Goal: Information Seeking & Learning: Find specific fact

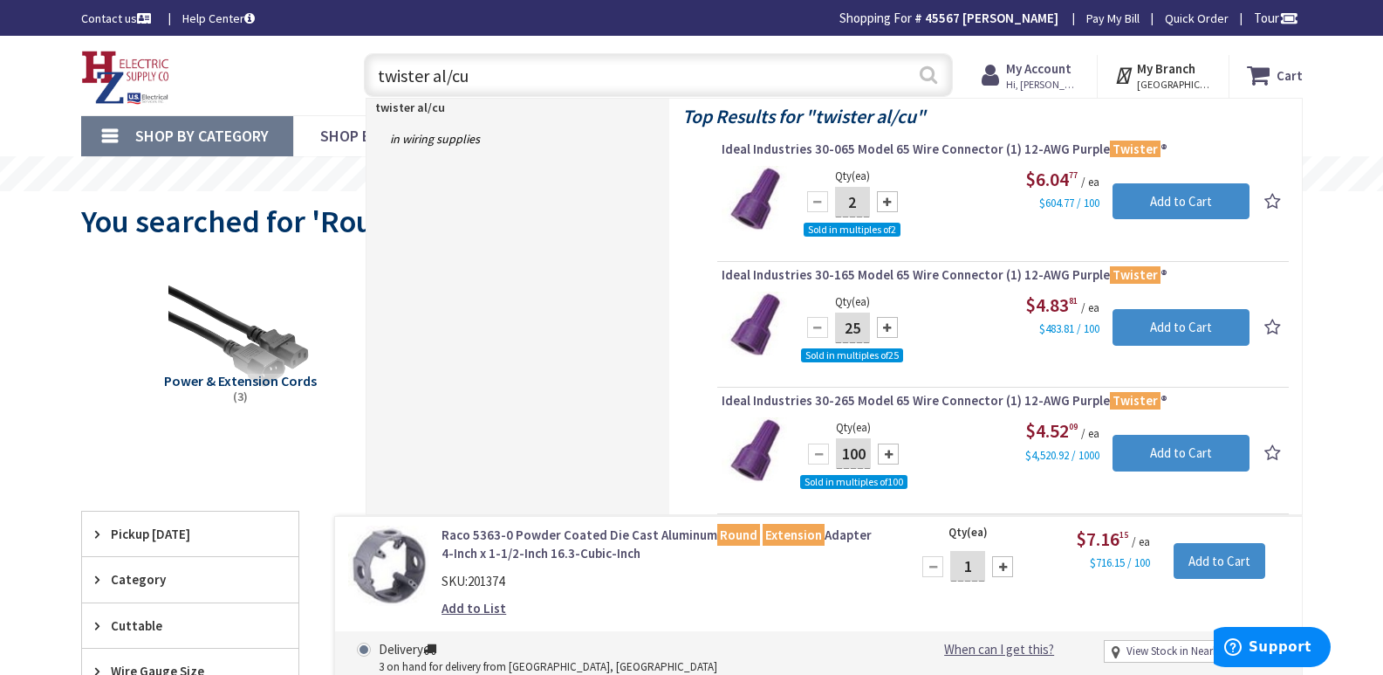
type input "twister al/cu"
click at [926, 74] on button "Search" at bounding box center [928, 74] width 23 height 39
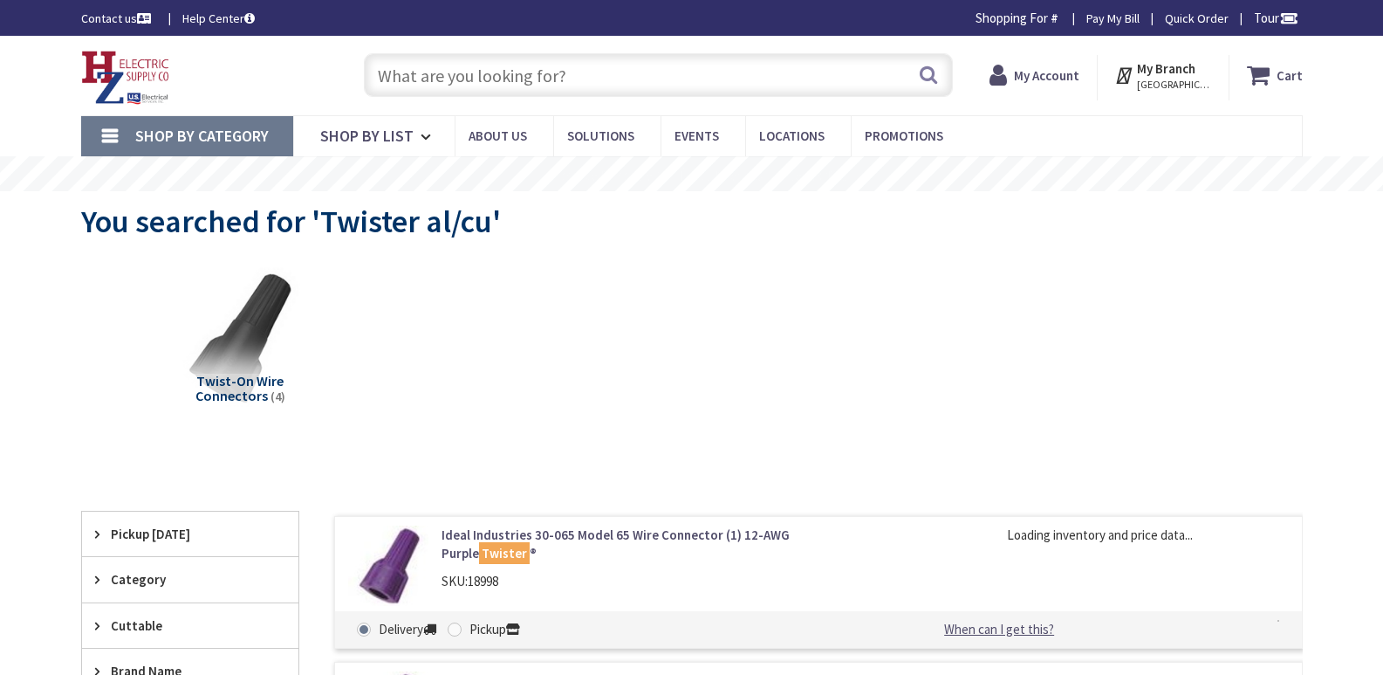
type input "[PERSON_NAME][GEOGRAPHIC_DATA], [GEOGRAPHIC_DATA]"
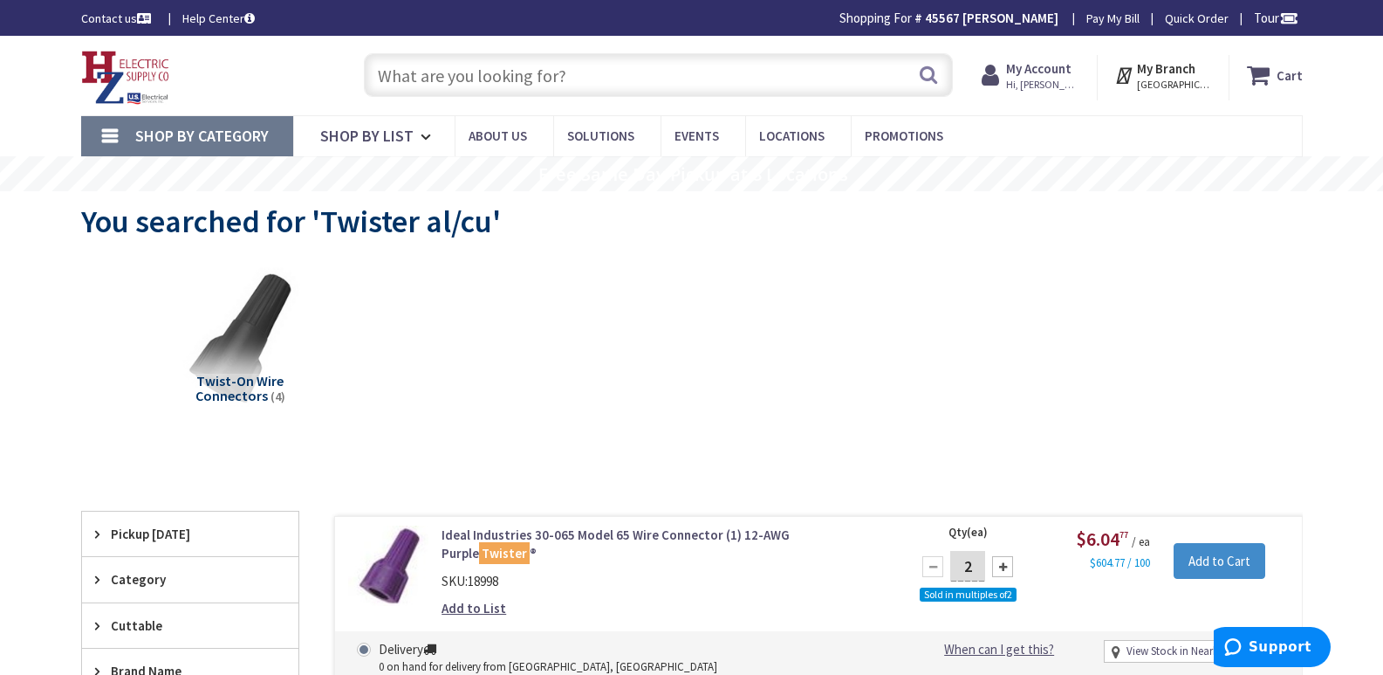
click at [454, 80] on input "text" at bounding box center [658, 75] width 589 height 44
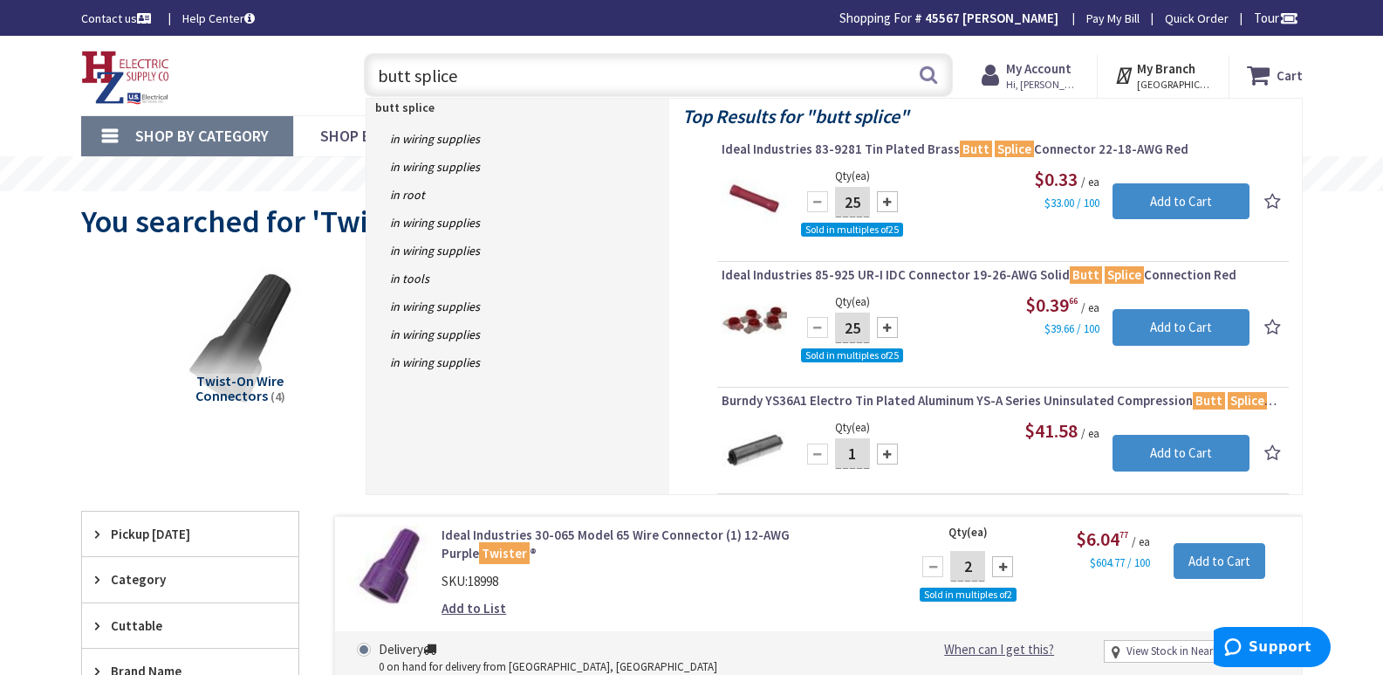
click at [376, 79] on input "butt splice" at bounding box center [658, 75] width 589 height 44
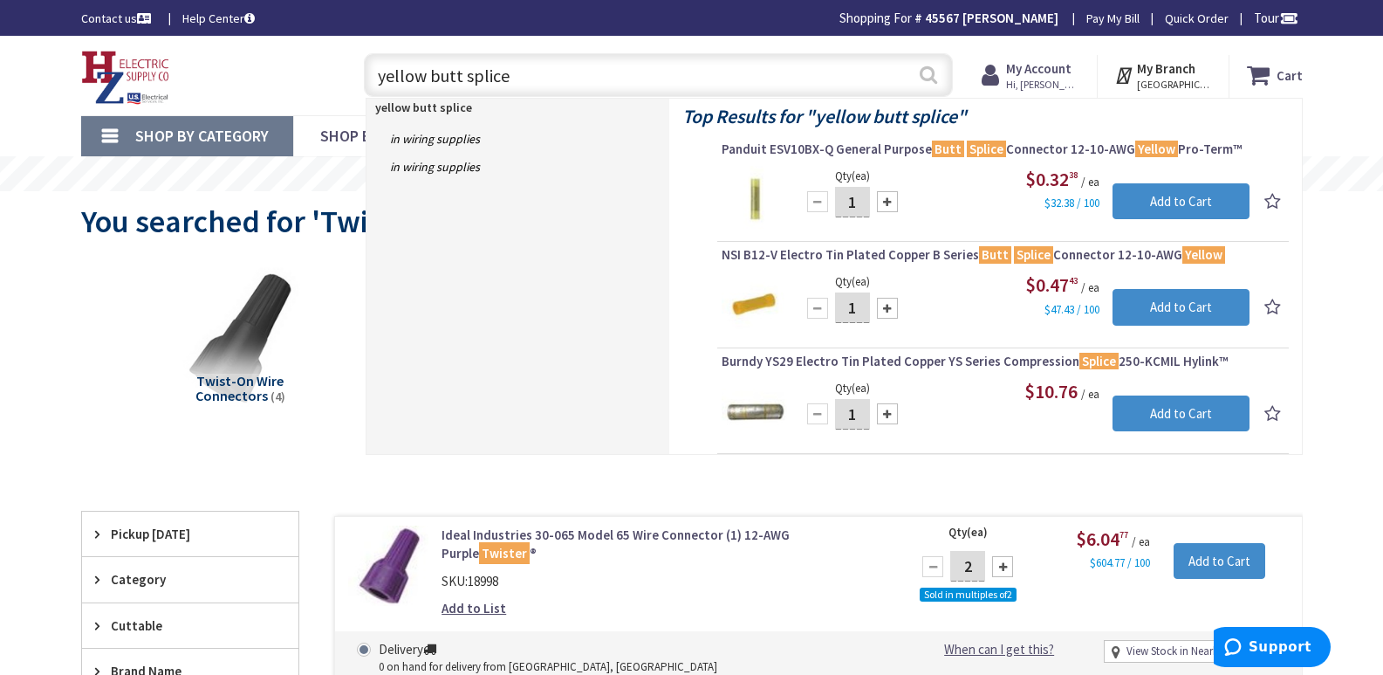
type input "yellow butt splice"
click at [925, 74] on button "Search" at bounding box center [928, 74] width 23 height 39
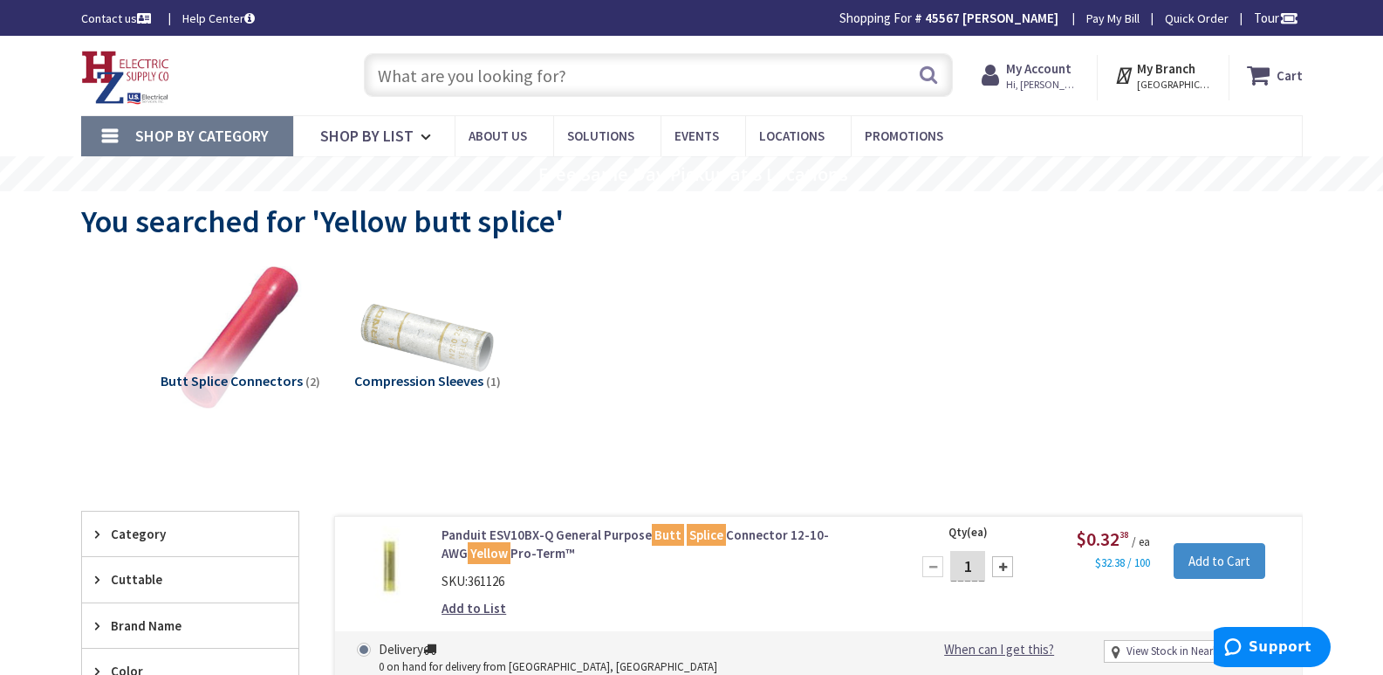
click at [433, 72] on input "text" at bounding box center [658, 75] width 589 height 44
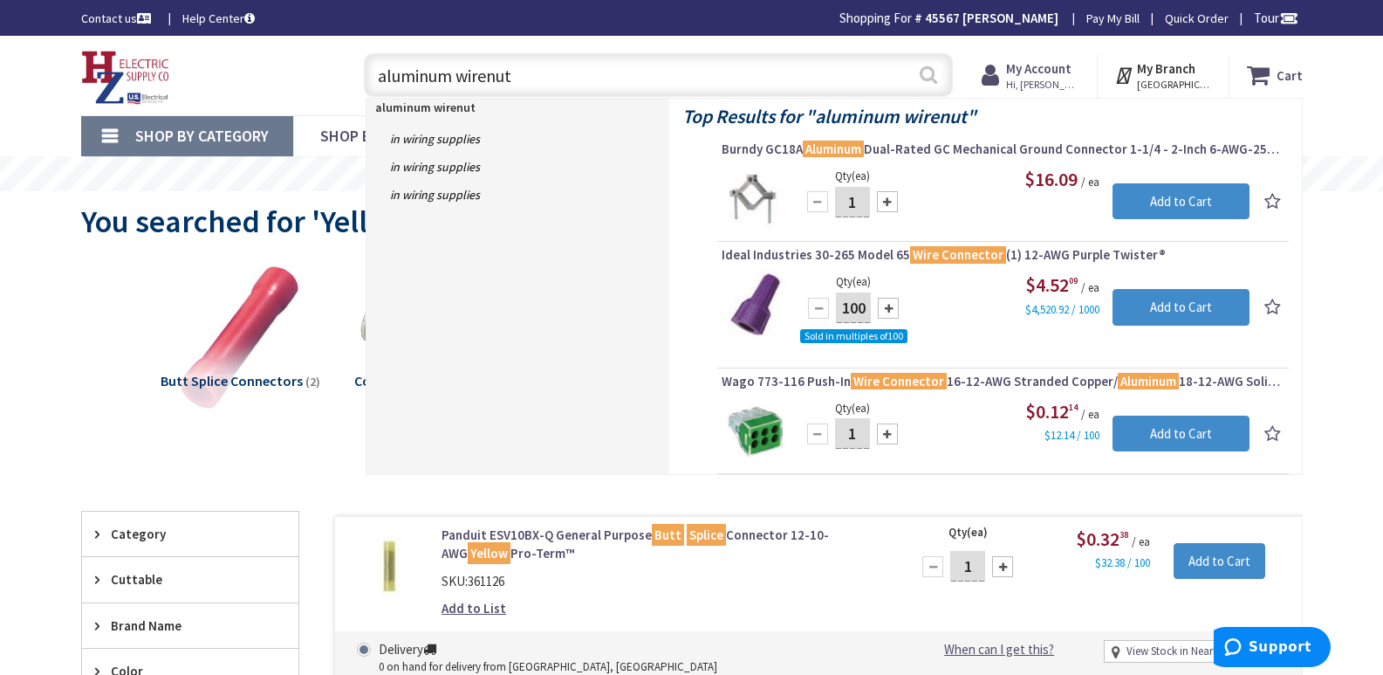
type input "aluminum wirenut"
click at [929, 76] on button "Search" at bounding box center [928, 74] width 23 height 39
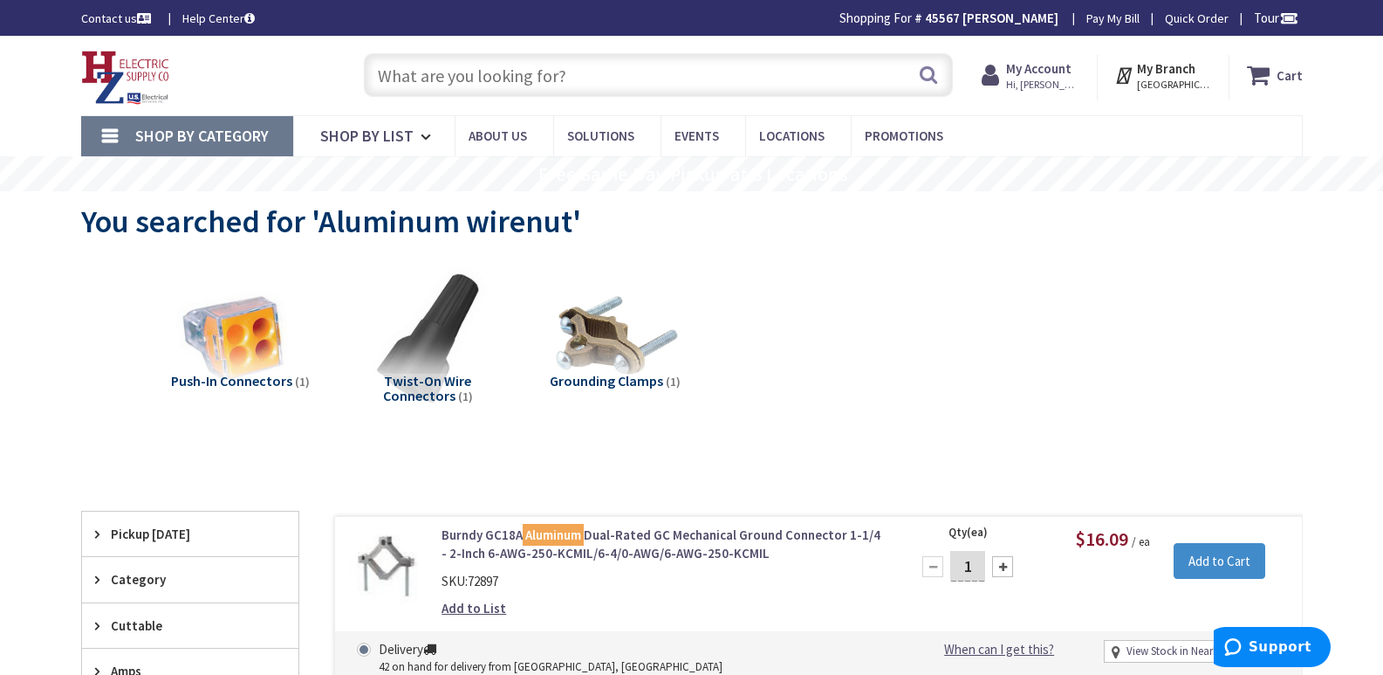
click at [414, 67] on input "text" at bounding box center [658, 75] width 589 height 44
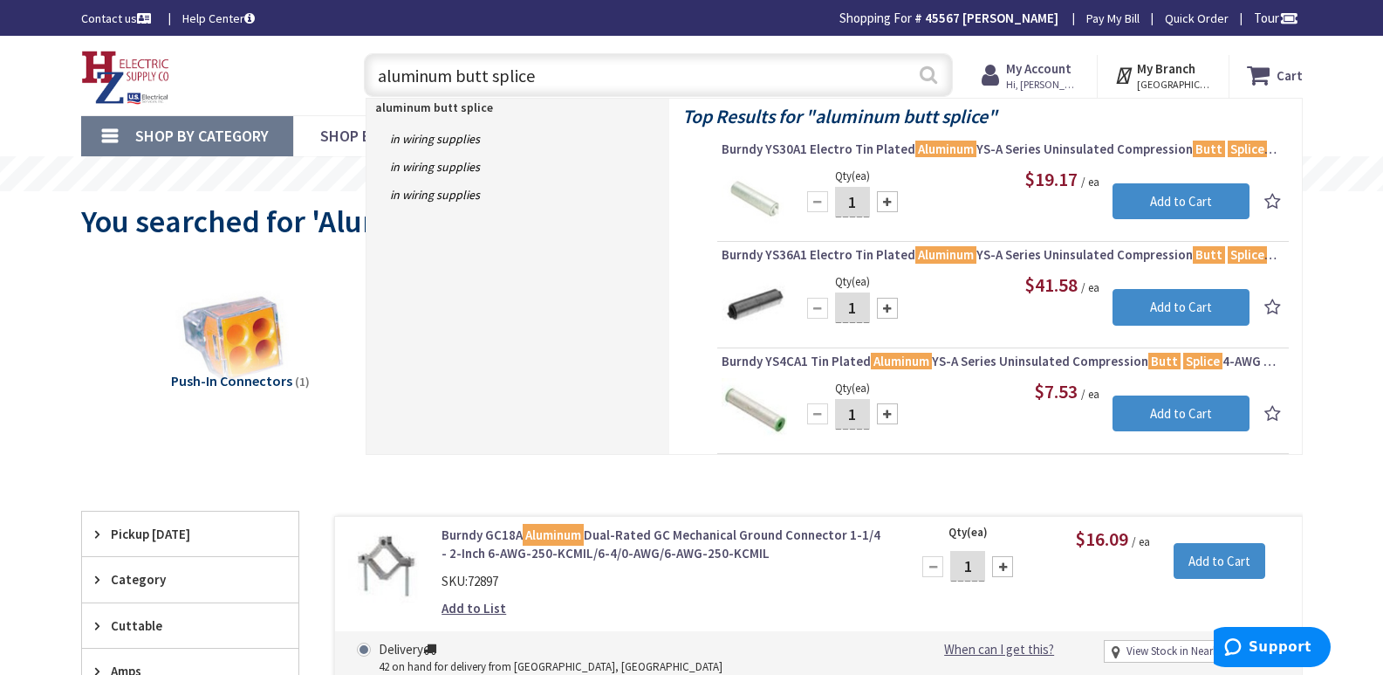
type input "aluminum butt splice"
click at [929, 74] on button "Search" at bounding box center [928, 74] width 23 height 39
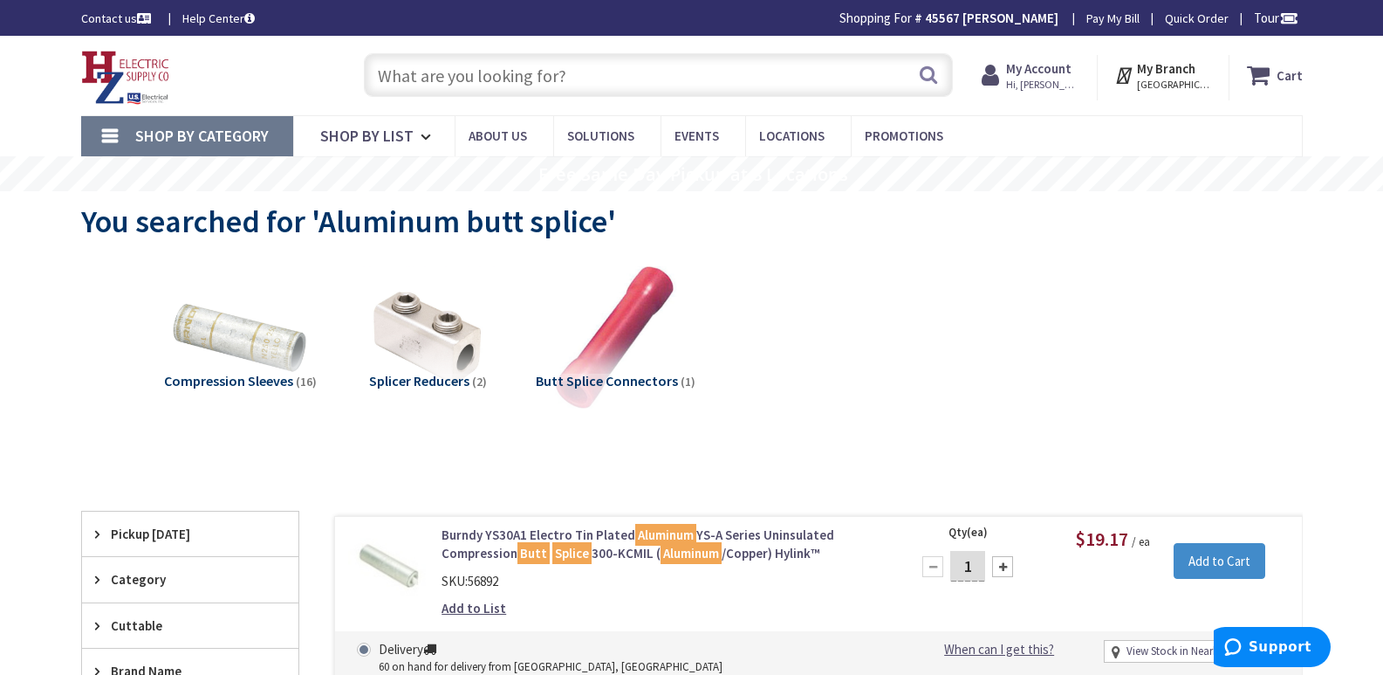
click at [375, 74] on input "text" at bounding box center [658, 75] width 589 height 44
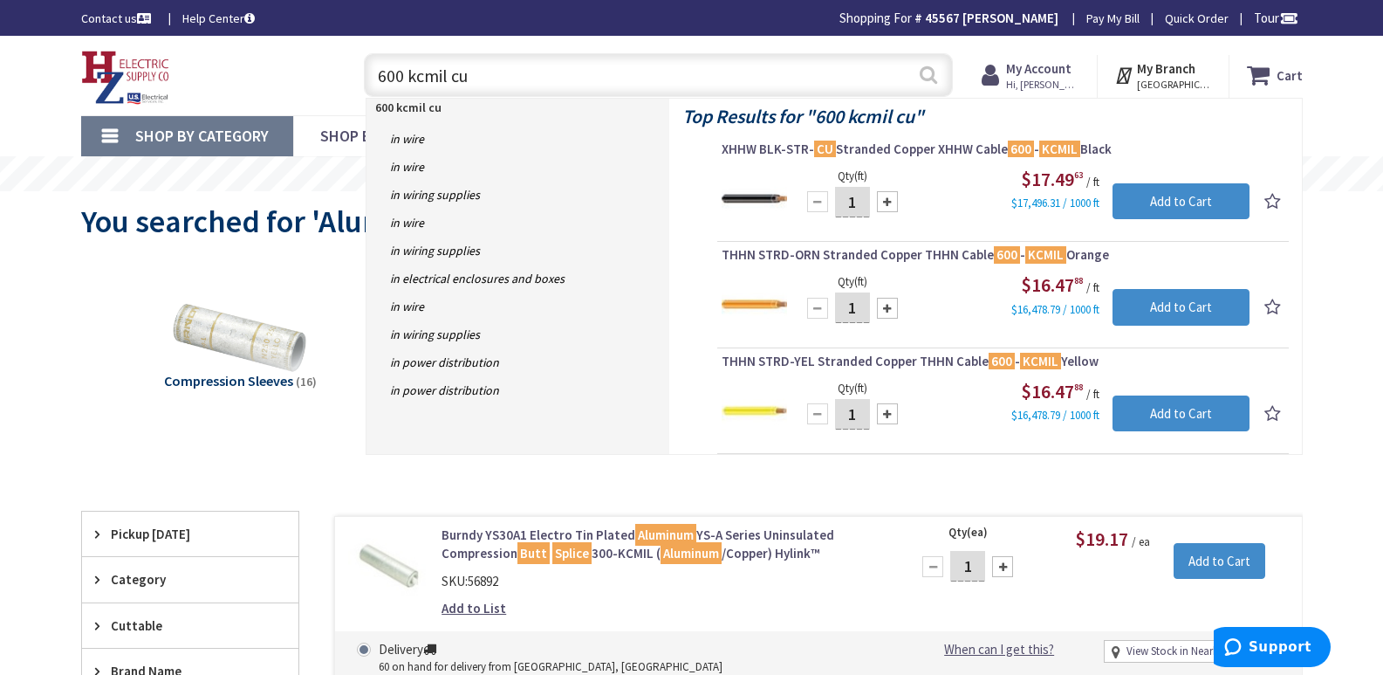
type input "600 kcmil cu"
click at [928, 76] on button "Search" at bounding box center [928, 74] width 23 height 39
